Goal: Information Seeking & Learning: Find specific page/section

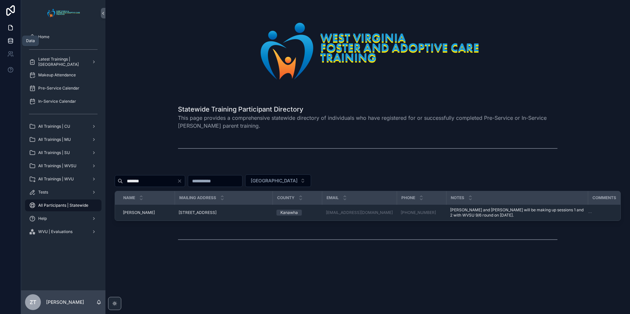
click at [11, 40] on icon at bounding box center [10, 40] width 4 height 2
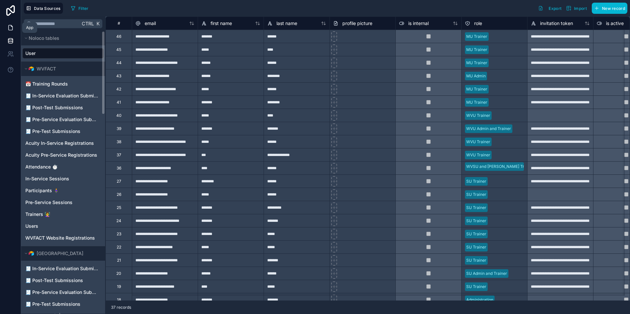
click at [7, 24] on icon at bounding box center [10, 27] width 7 height 7
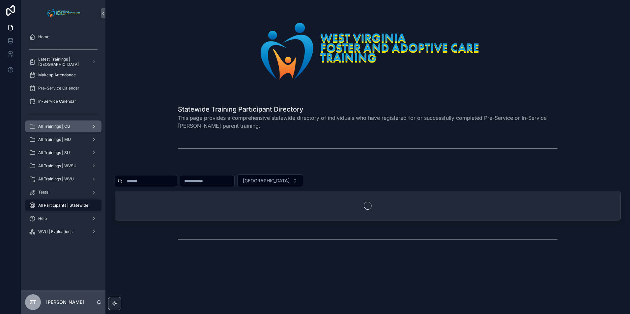
click at [73, 128] on div "All Trainings | CU" at bounding box center [63, 126] width 69 height 11
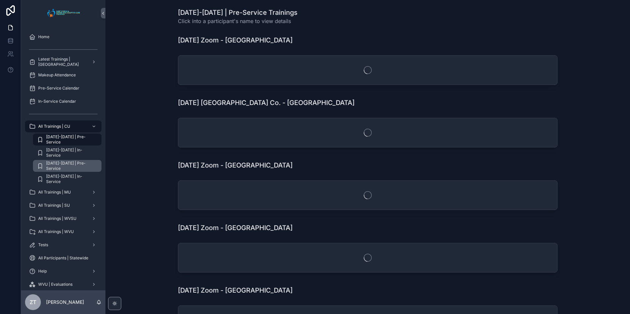
click at [72, 166] on span "[DATE]-[DATE] | Pre-Service" at bounding box center [70, 166] width 49 height 11
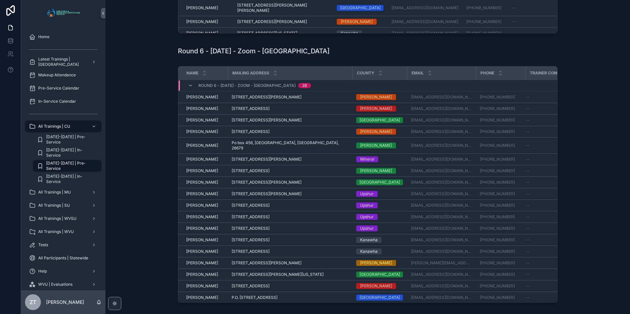
scroll to position [860, 0]
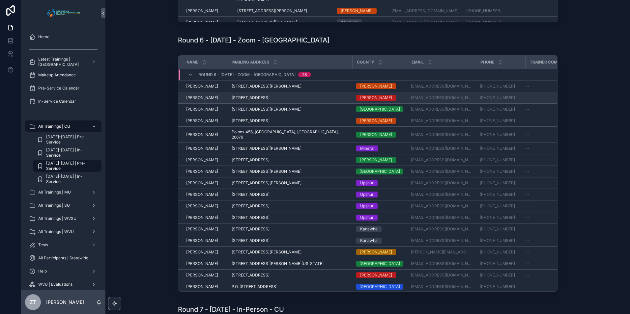
click at [201, 101] on span "[PERSON_NAME]" at bounding box center [202, 97] width 32 height 5
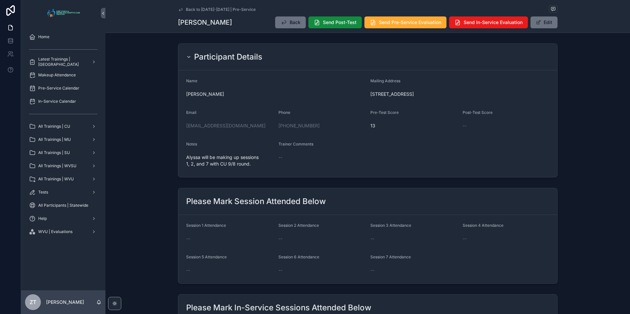
click at [179, 8] on icon "scrollable content" at bounding box center [180, 9] width 5 height 5
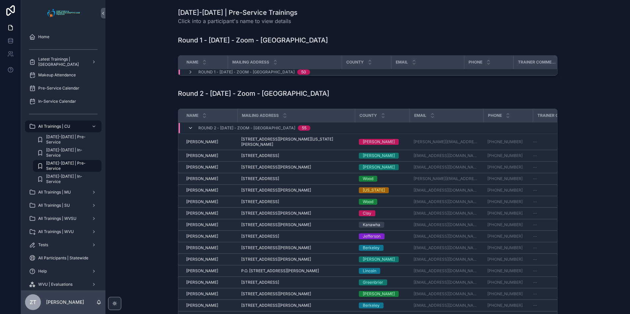
click at [189, 131] on icon "scrollable content" at bounding box center [190, 128] width 5 height 5
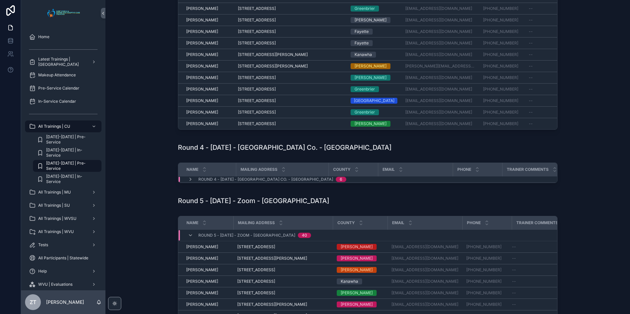
scroll to position [231, 0]
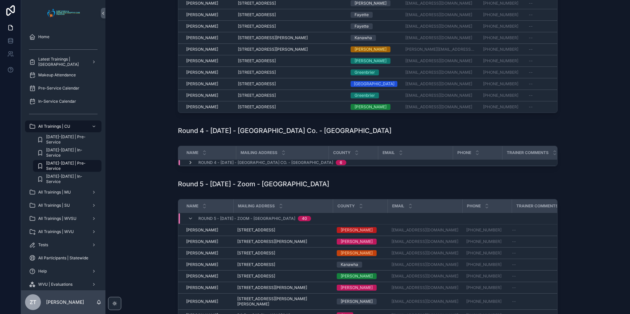
click at [188, 165] on icon "scrollable content" at bounding box center [190, 162] width 5 height 5
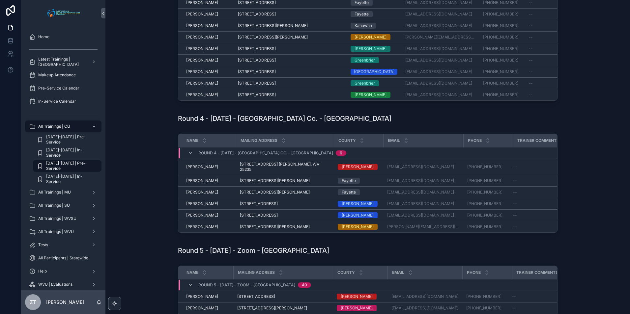
scroll to position [264, 0]
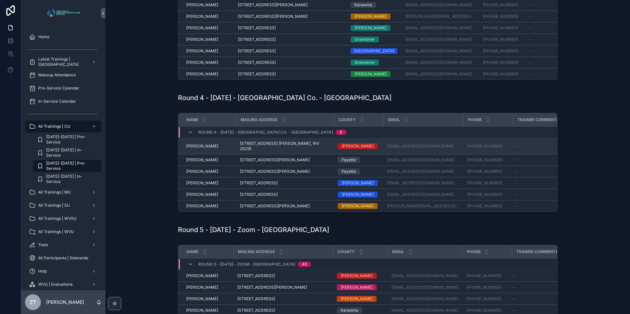
click at [202, 149] on span "[PERSON_NAME]" at bounding box center [202, 146] width 32 height 5
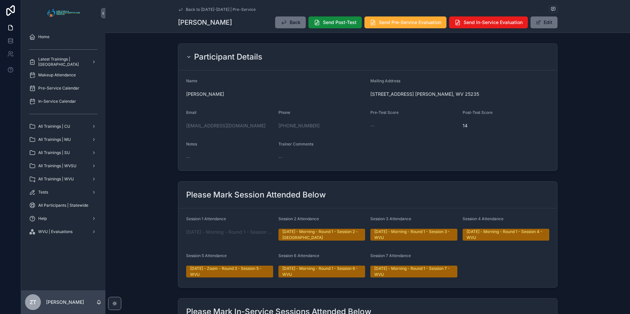
click at [180, 10] on icon "scrollable content" at bounding box center [180, 9] width 3 height 3
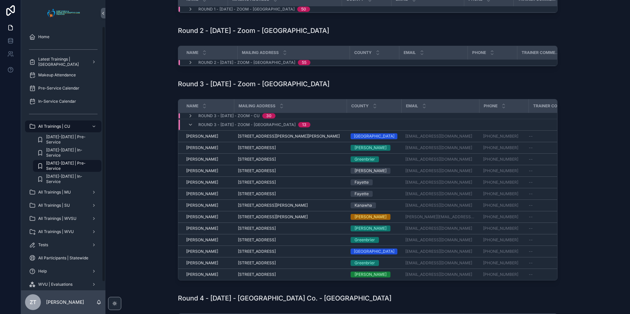
scroll to position [66, 0]
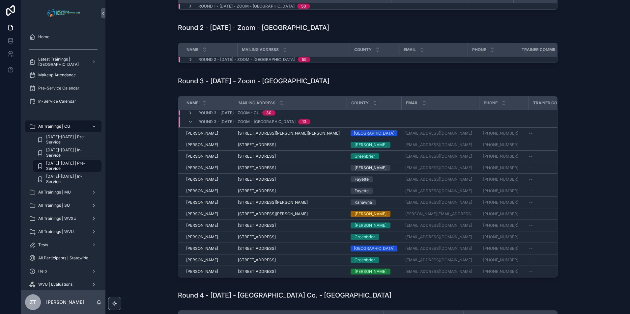
click at [189, 62] on icon "scrollable content" at bounding box center [190, 59] width 5 height 5
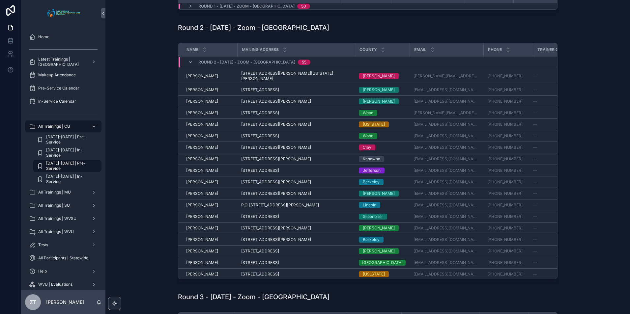
click at [185, 65] on div "Round 2 - [DATE] - Zoom - [GEOGRAPHIC_DATA] 55" at bounding box center [249, 62] width 138 height 11
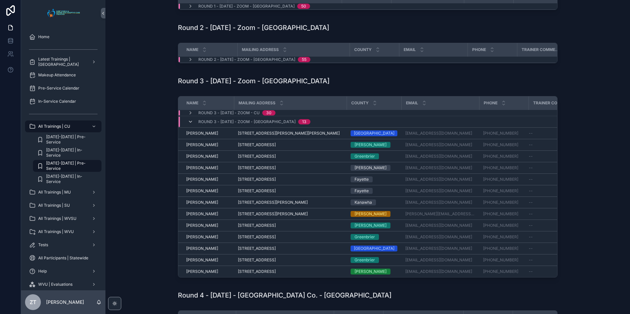
click at [188, 125] on icon "scrollable content" at bounding box center [190, 121] width 5 height 5
